Goal: Task Accomplishment & Management: Understand process/instructions

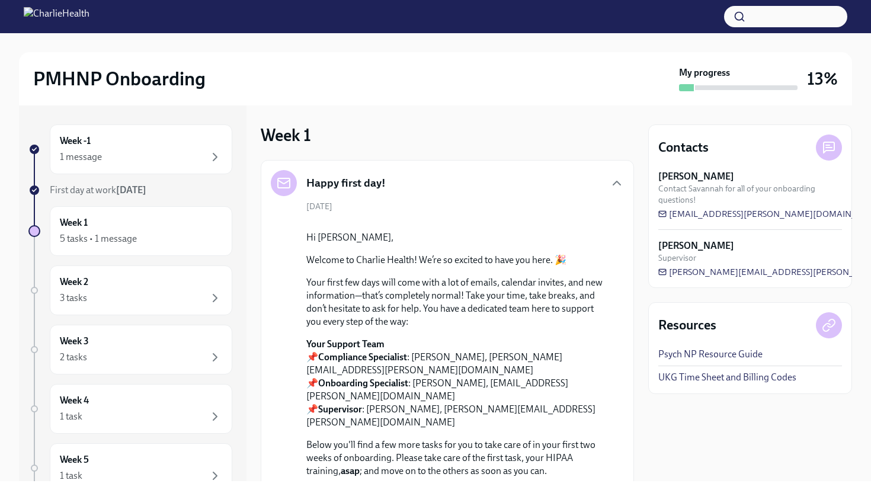
scroll to position [379, 0]
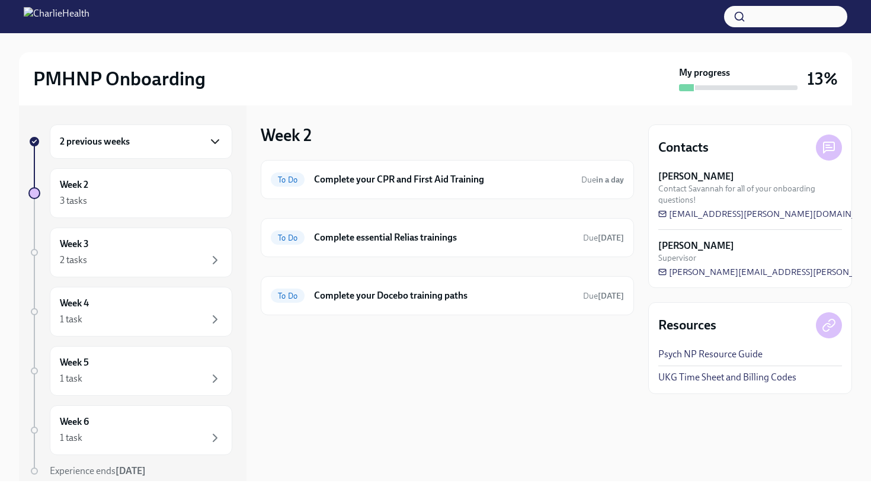
click at [220, 145] on icon "button" at bounding box center [215, 142] width 14 height 14
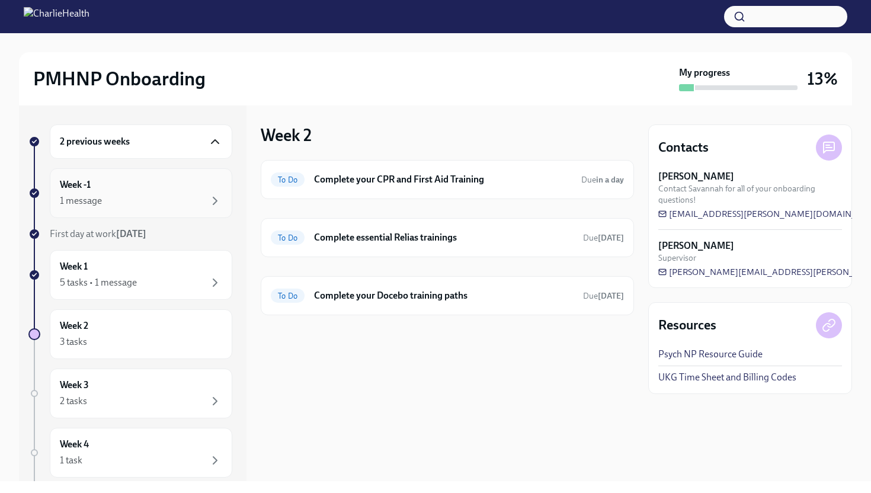
click at [188, 194] on div "1 message" at bounding box center [141, 201] width 162 height 14
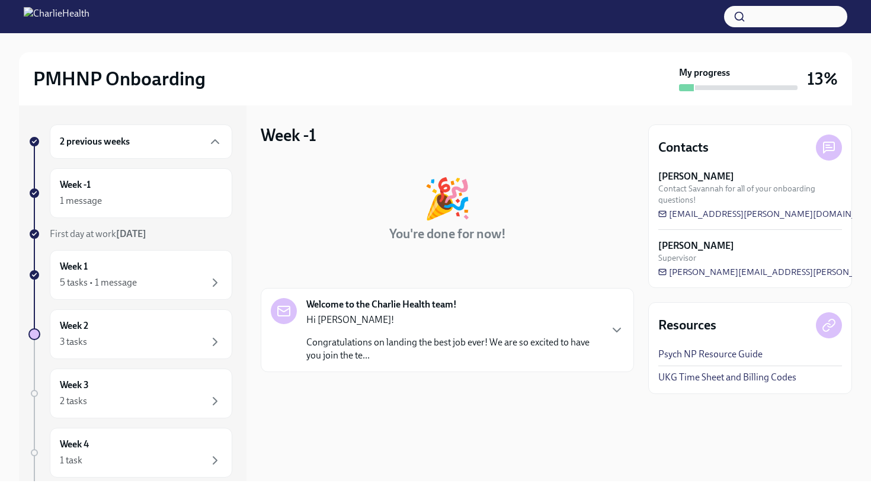
click at [379, 314] on p "Hi Larissa!" at bounding box center [453, 320] width 294 height 13
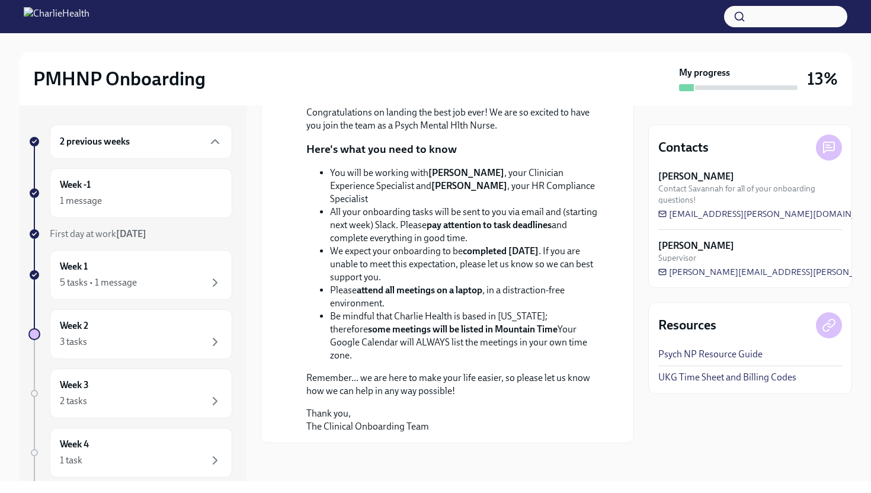
scroll to position [348, 0]
click at [181, 254] on div "Week 1 5 tasks • 1 message" at bounding box center [141, 275] width 183 height 50
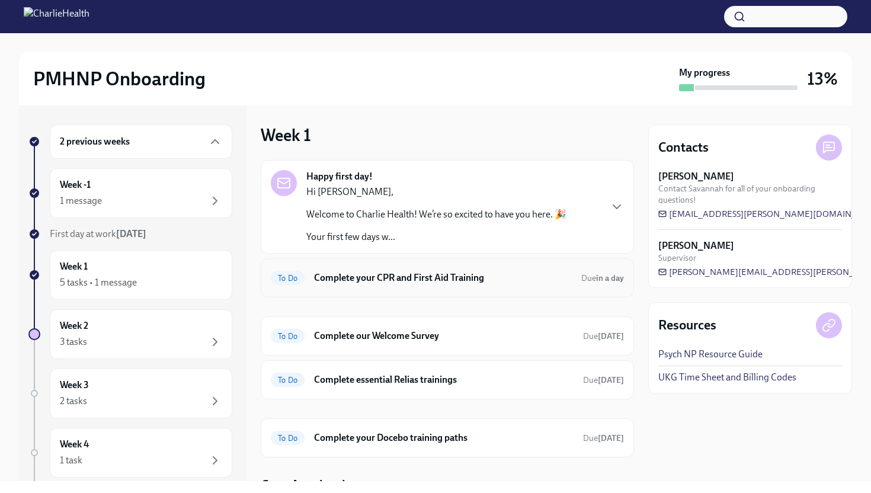
click at [378, 281] on h6 "Complete your CPR and First Aid Training" at bounding box center [443, 277] width 258 height 13
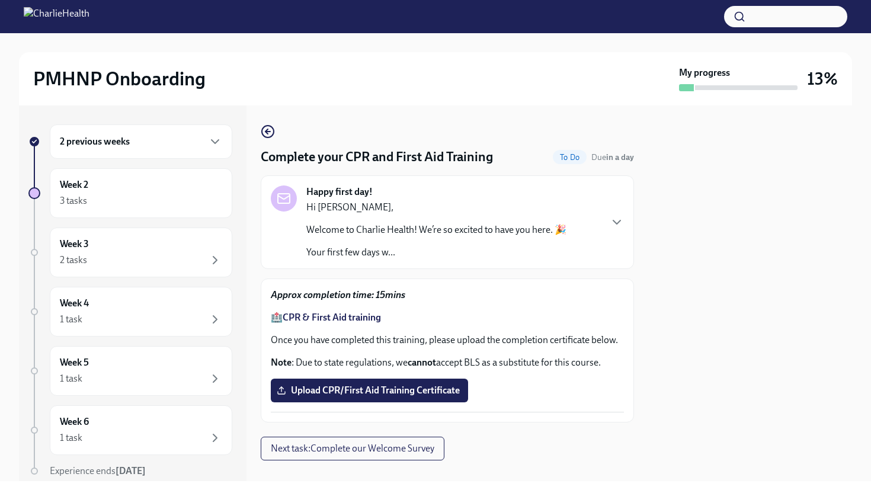
click at [368, 318] on strong "CPR & First Aid training" at bounding box center [332, 317] width 98 height 11
